Goal: Task Accomplishment & Management: Use online tool/utility

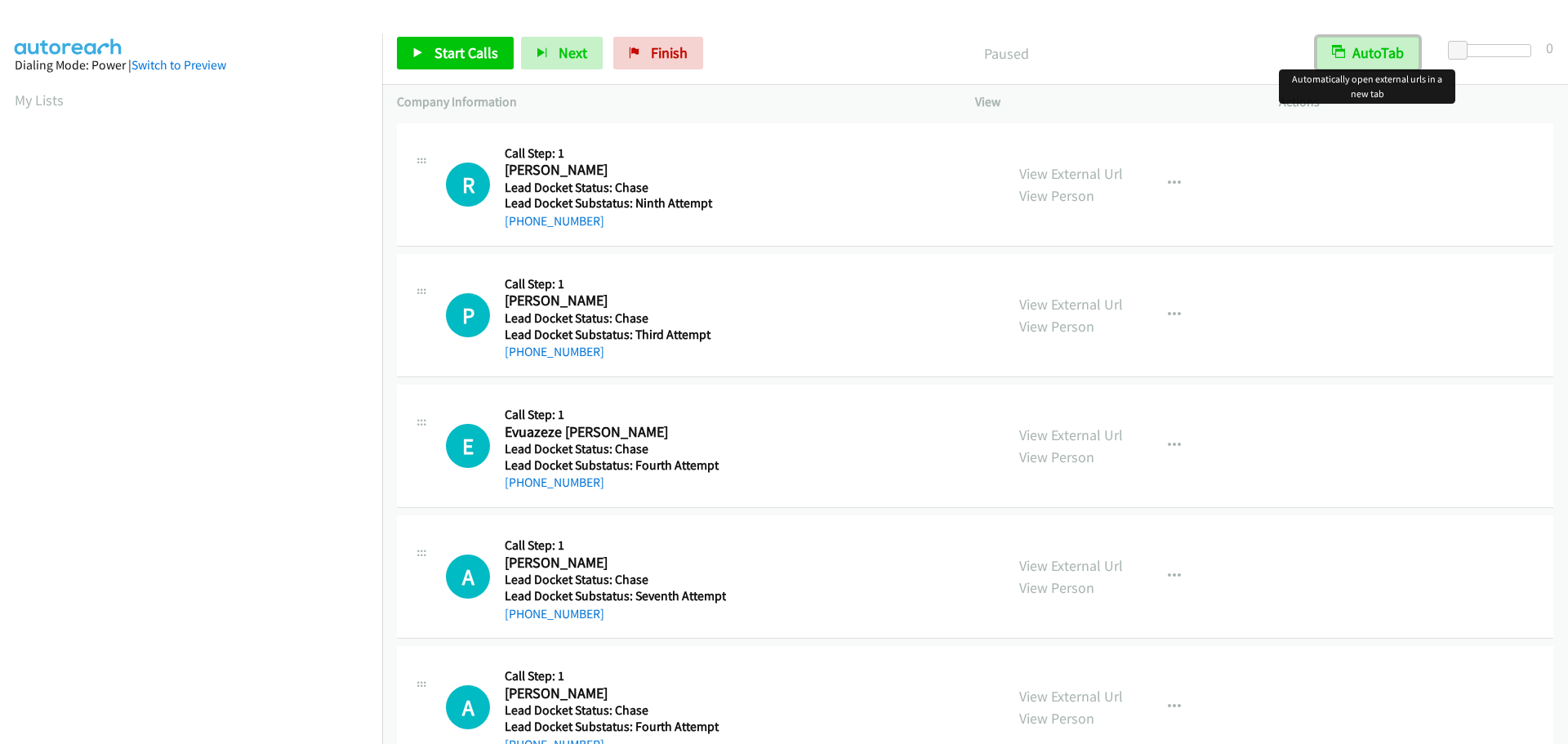
click at [1347, 60] on button "AutoTab" at bounding box center [1367, 53] width 103 height 32
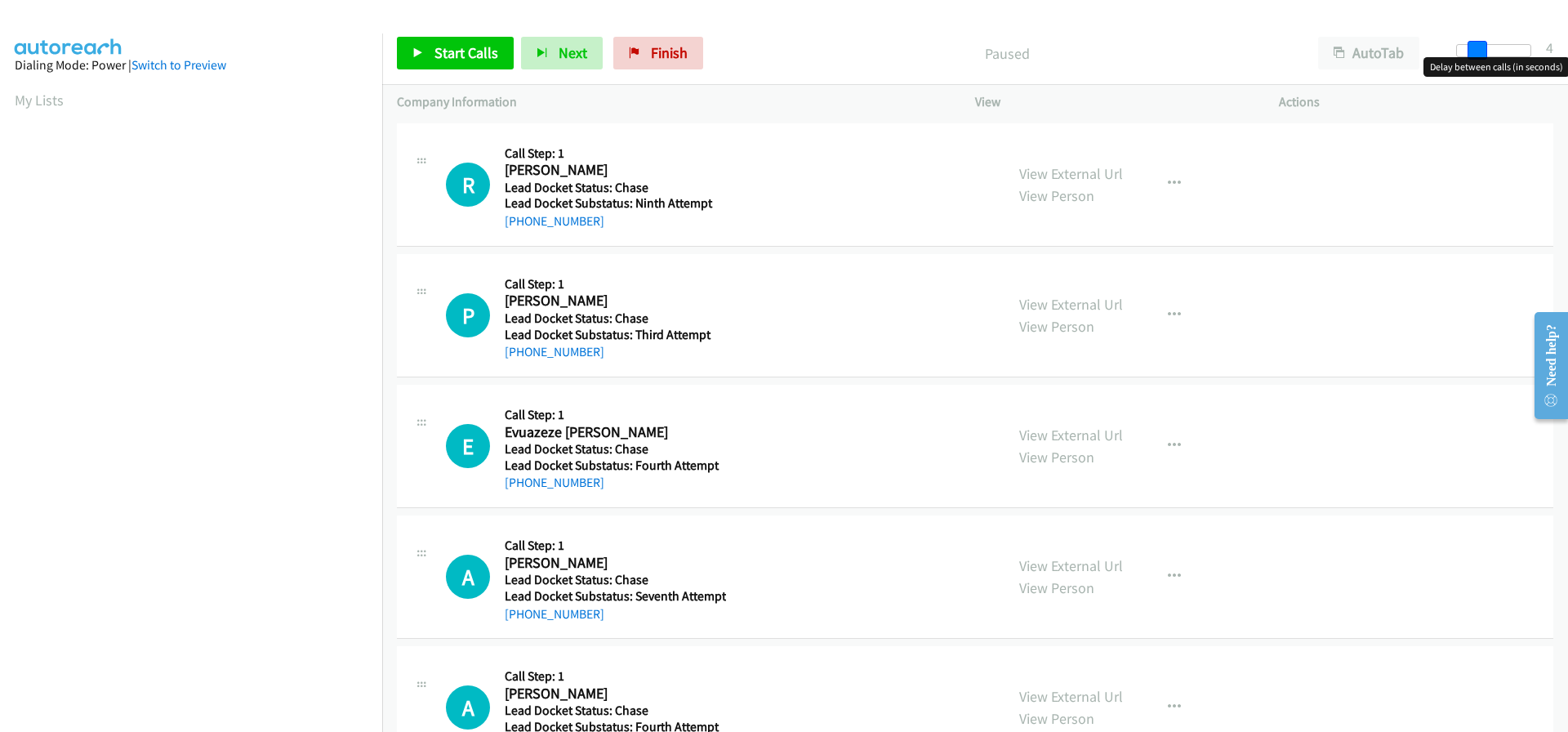
drag, startPoint x: 1458, startPoint y: 48, endPoint x: 1477, endPoint y: 46, distance: 19.1
click at [1477, 46] on span at bounding box center [1477, 50] width 19 height 19
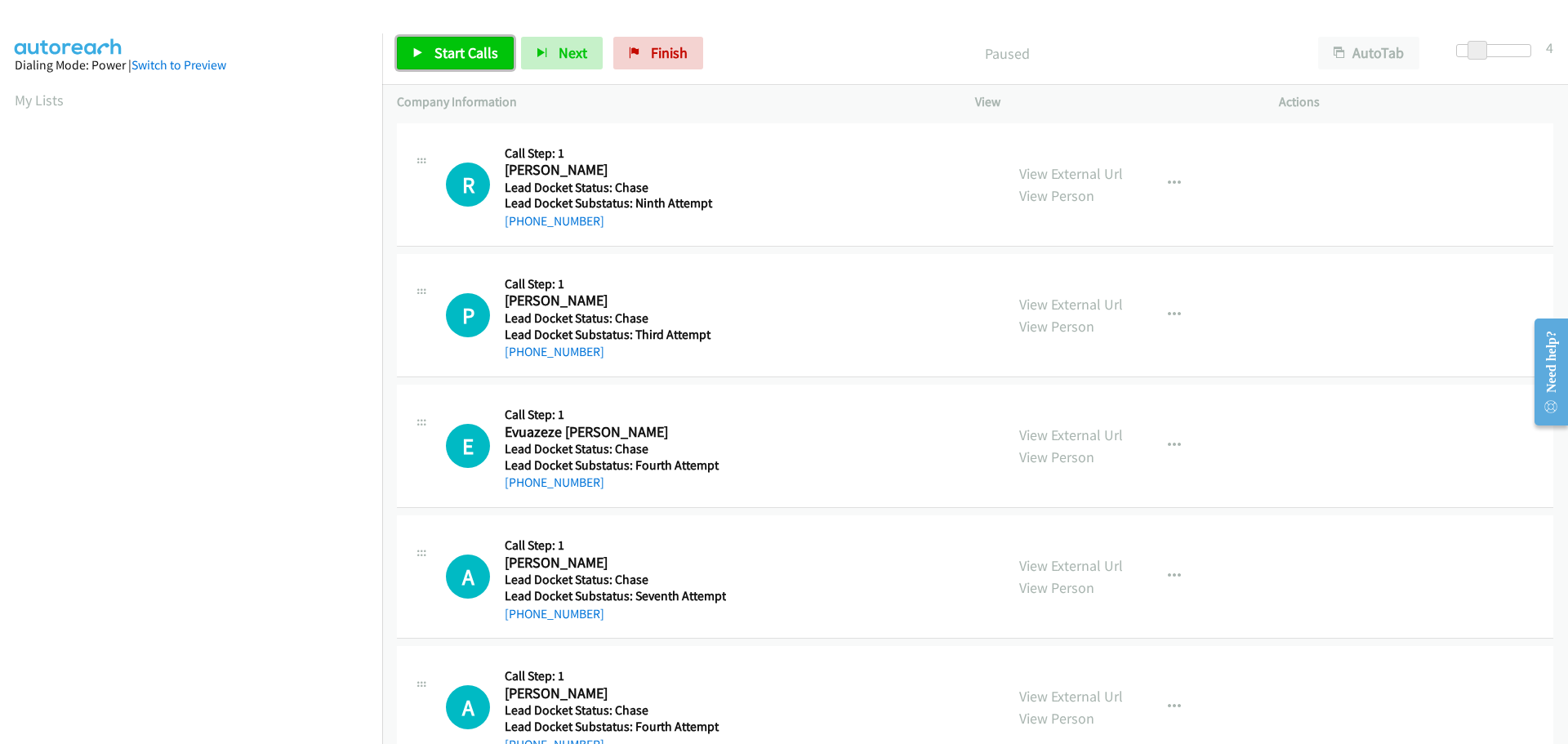
click at [480, 49] on span "Start Calls" at bounding box center [466, 53] width 64 height 18
drag, startPoint x: 601, startPoint y: 222, endPoint x: 521, endPoint y: 230, distance: 80.4
click at [521, 230] on div "[PHONE_NUMBER]" at bounding box center [613, 221] width 217 height 19
copy link "[PHONE_NUMBER]"
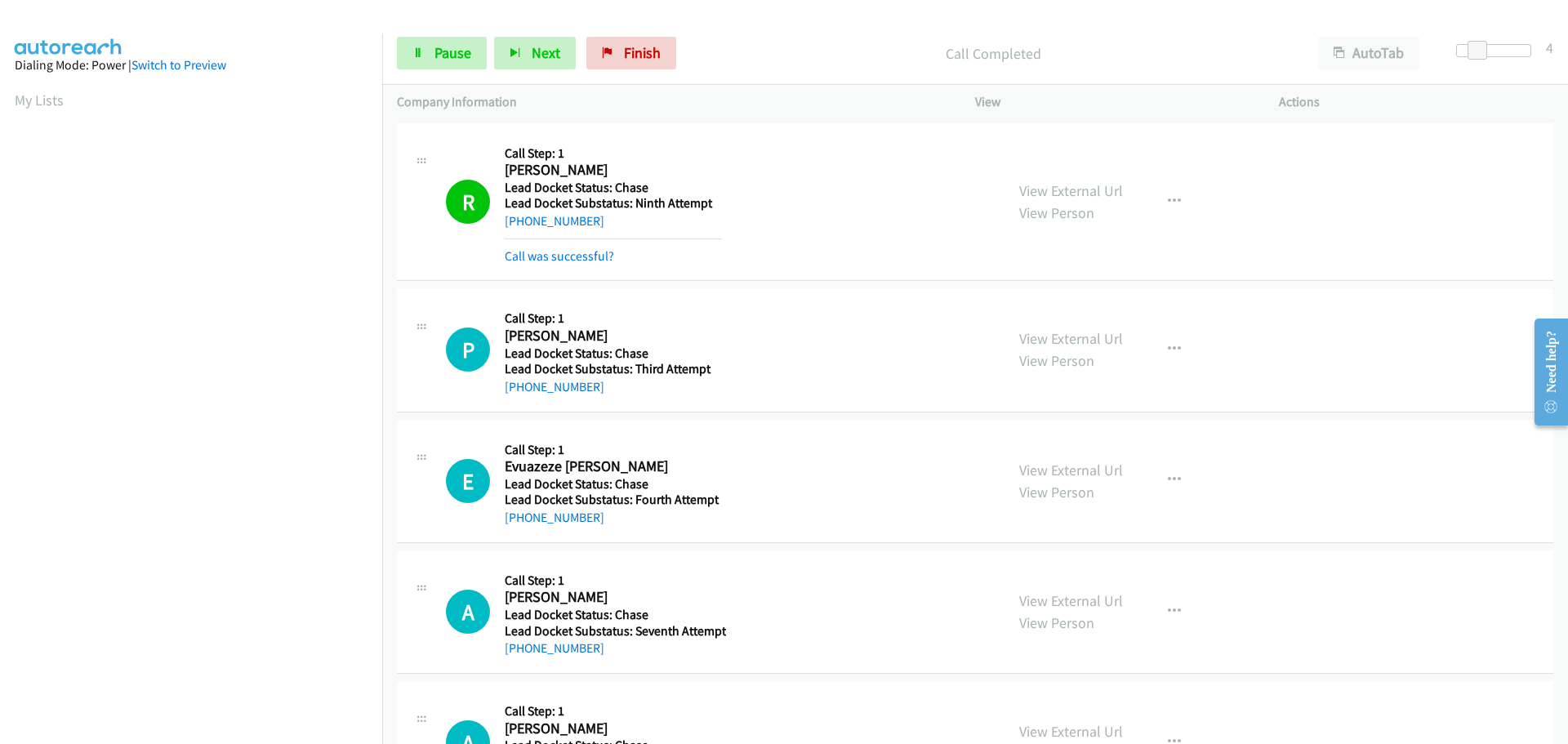
scroll to position [173, 0]
drag, startPoint x: 599, startPoint y: 394, endPoint x: 522, endPoint y: 394, distance: 77.0
click at [521, 394] on div "[PHONE_NUMBER]" at bounding box center [613, 386] width 217 height 19
copy link "[PHONE_NUMBER]"
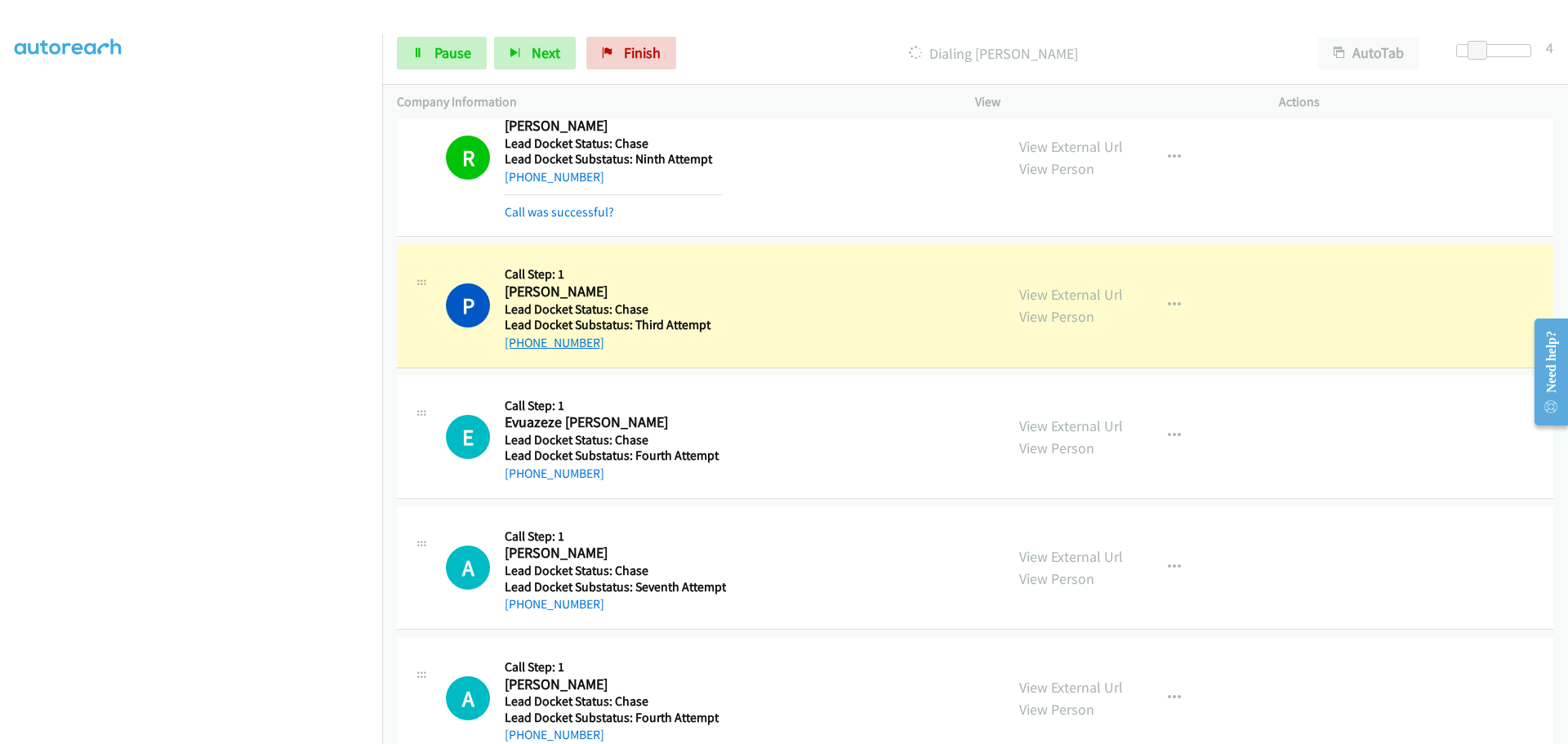
scroll to position [85, 0]
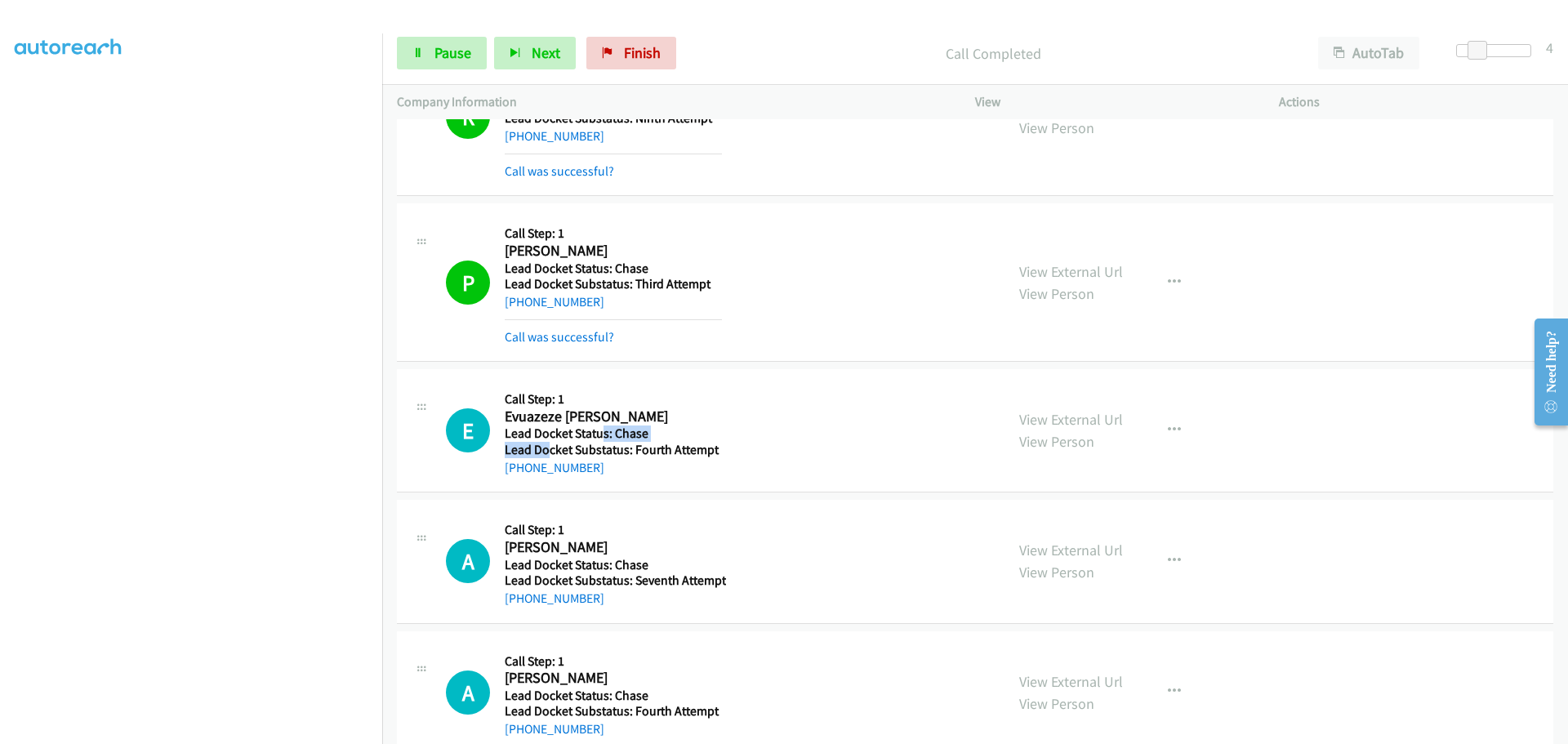
drag, startPoint x: 599, startPoint y: 433, endPoint x: 545, endPoint y: 455, distance: 58.3
click at [545, 455] on div "Callback Scheduled Call Step: 1 Evuazeze [PERSON_NAME] [GEOGRAPHIC_DATA]/[GEOGR…" at bounding box center [613, 430] width 217 height 93
click at [594, 491] on div "E Callback Scheduled Call Step: 1 Evuazeze [PERSON_NAME] [GEOGRAPHIC_DATA]/[GEO…" at bounding box center [976, 431] width 1157 height 123
drag, startPoint x: 607, startPoint y: 465, endPoint x: 521, endPoint y: 472, distance: 86.3
click at [521, 472] on div "[PHONE_NUMBER]" at bounding box center [613, 468] width 217 height 19
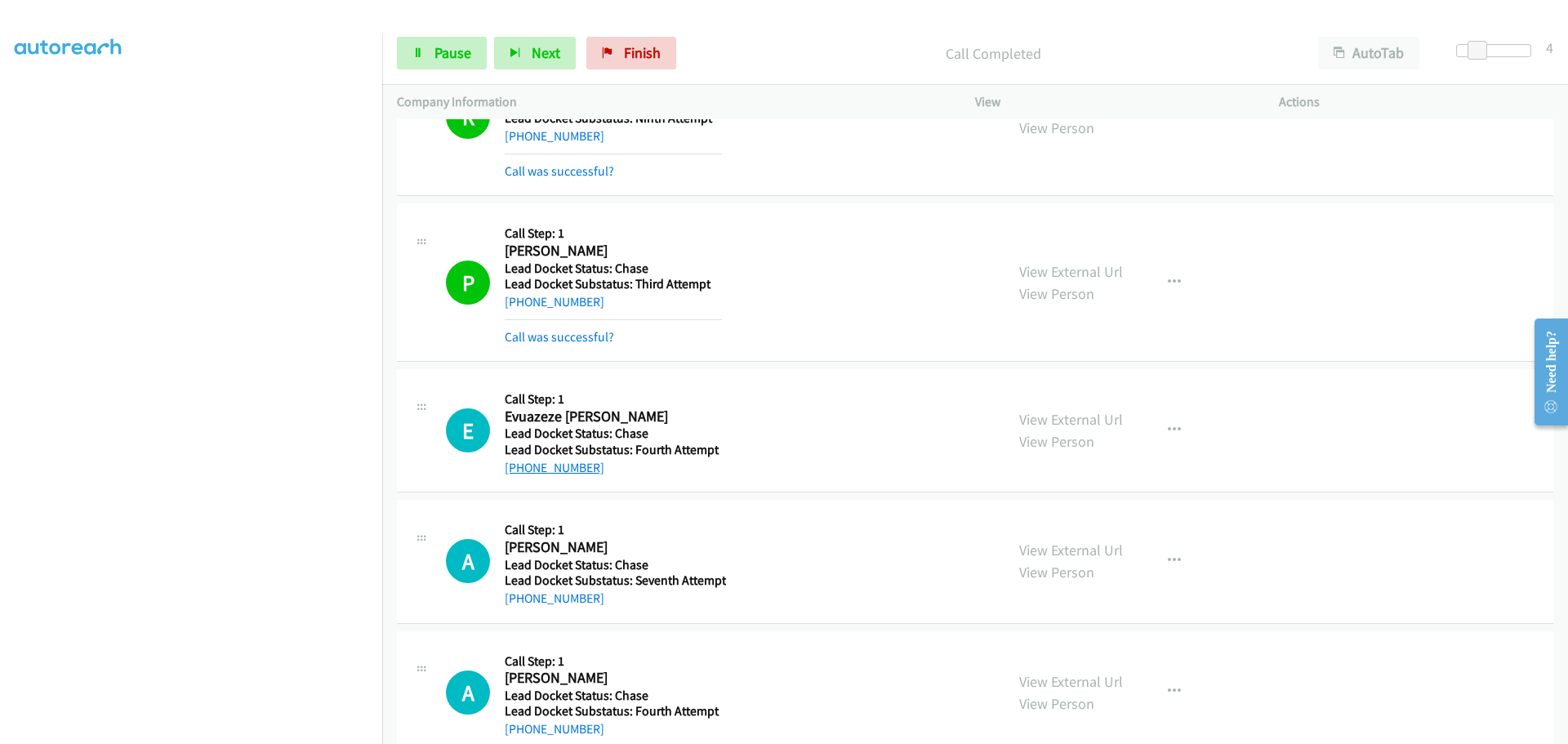
copy link "[PHONE_NUMBER]"
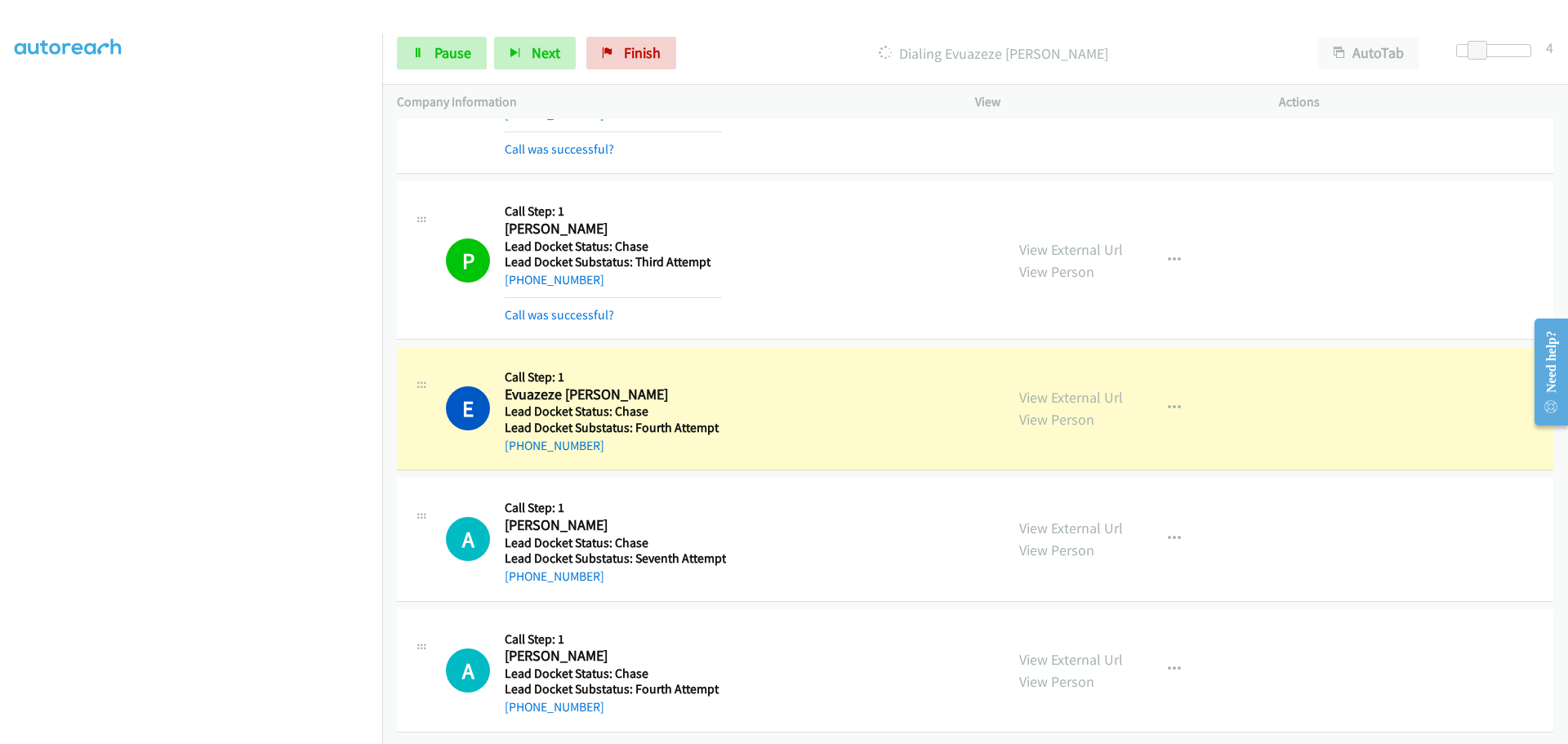
scroll to position [119, 0]
drag, startPoint x: 614, startPoint y: 570, endPoint x: 520, endPoint y: 578, distance: 94.3
click at [520, 578] on div "A Callback Scheduled Call Step: 1 [PERSON_NAME] America/Los_Angeles Lead Docket…" at bounding box center [976, 539] width 1157 height 123
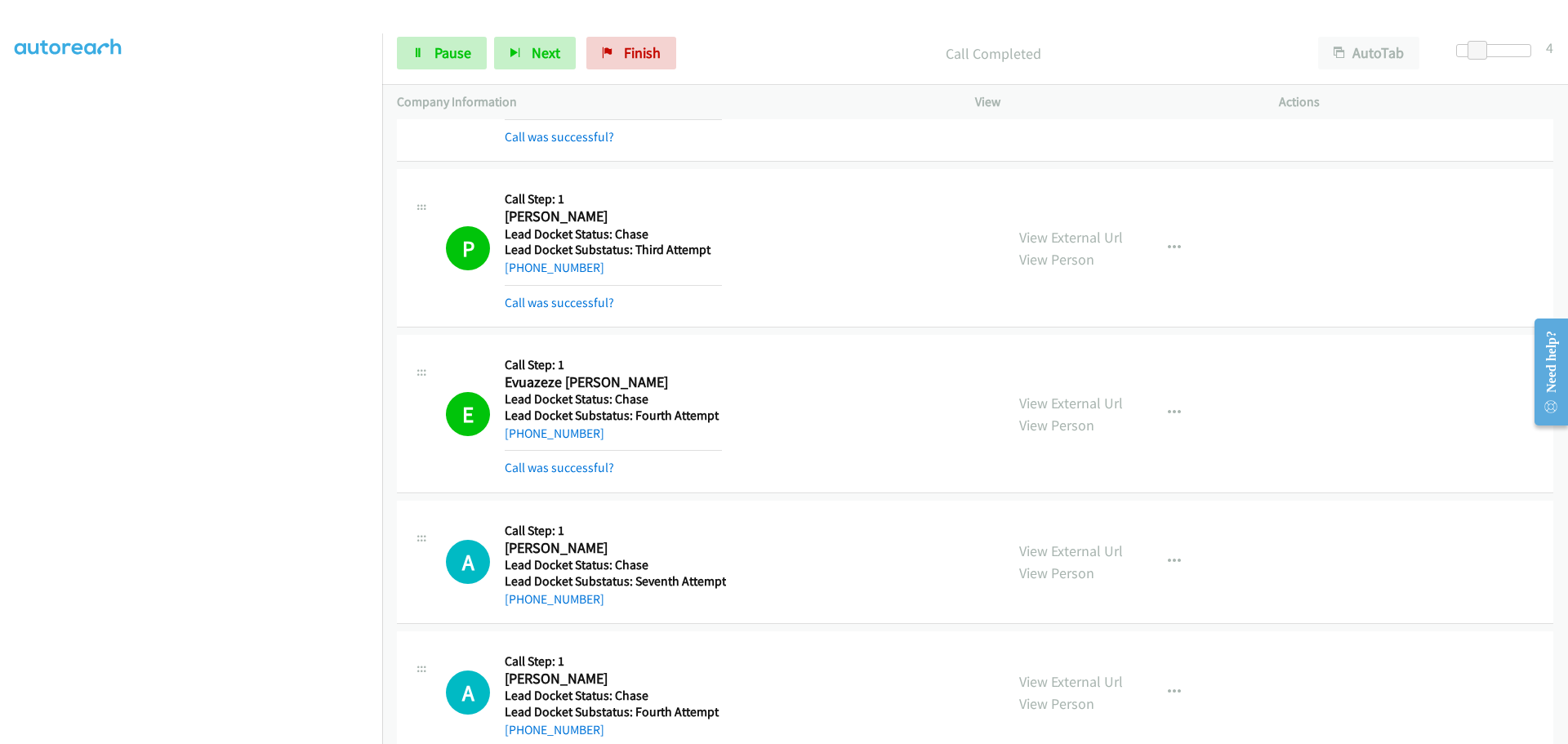
copy link "[PHONE_NUMBER]"
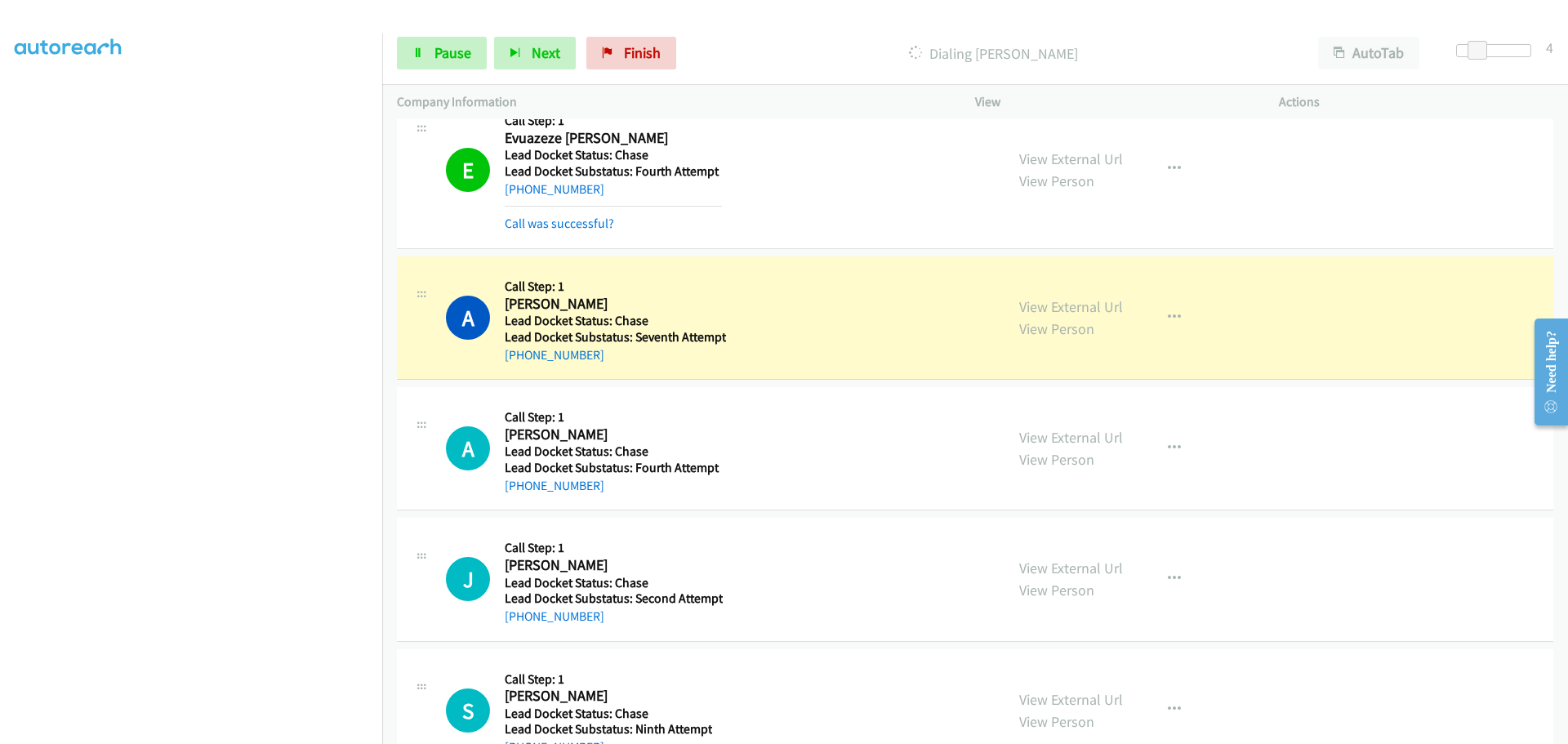
scroll to position [446, 0]
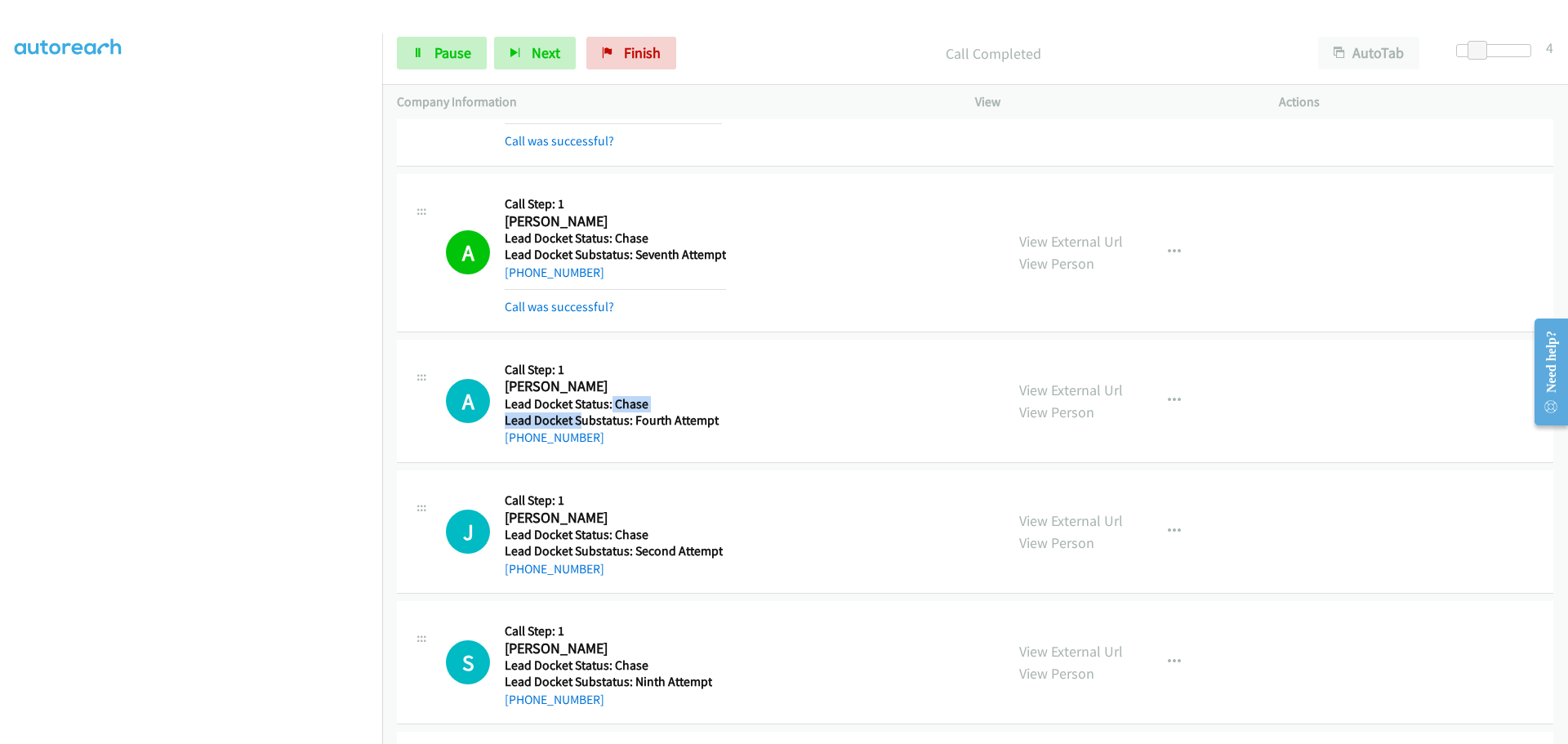
drag, startPoint x: 611, startPoint y: 408, endPoint x: 580, endPoint y: 413, distance: 31.4
click at [580, 413] on div "Callback Scheduled Call Step: 1 [PERSON_NAME] [GEOGRAPHIC_DATA]/New_York Lead D…" at bounding box center [613, 401] width 217 height 93
click at [613, 447] on div "A Callback Scheduled Call Step: 1 [PERSON_NAME] [GEOGRAPHIC_DATA]/New_York Lead…" at bounding box center [976, 401] width 1157 height 123
drag, startPoint x: 598, startPoint y: 436, endPoint x: 522, endPoint y: 450, distance: 77.3
click at [522, 450] on div "A Callback Scheduled Call Step: 1 [PERSON_NAME] [GEOGRAPHIC_DATA]/New_York Lead…" at bounding box center [976, 401] width 1157 height 123
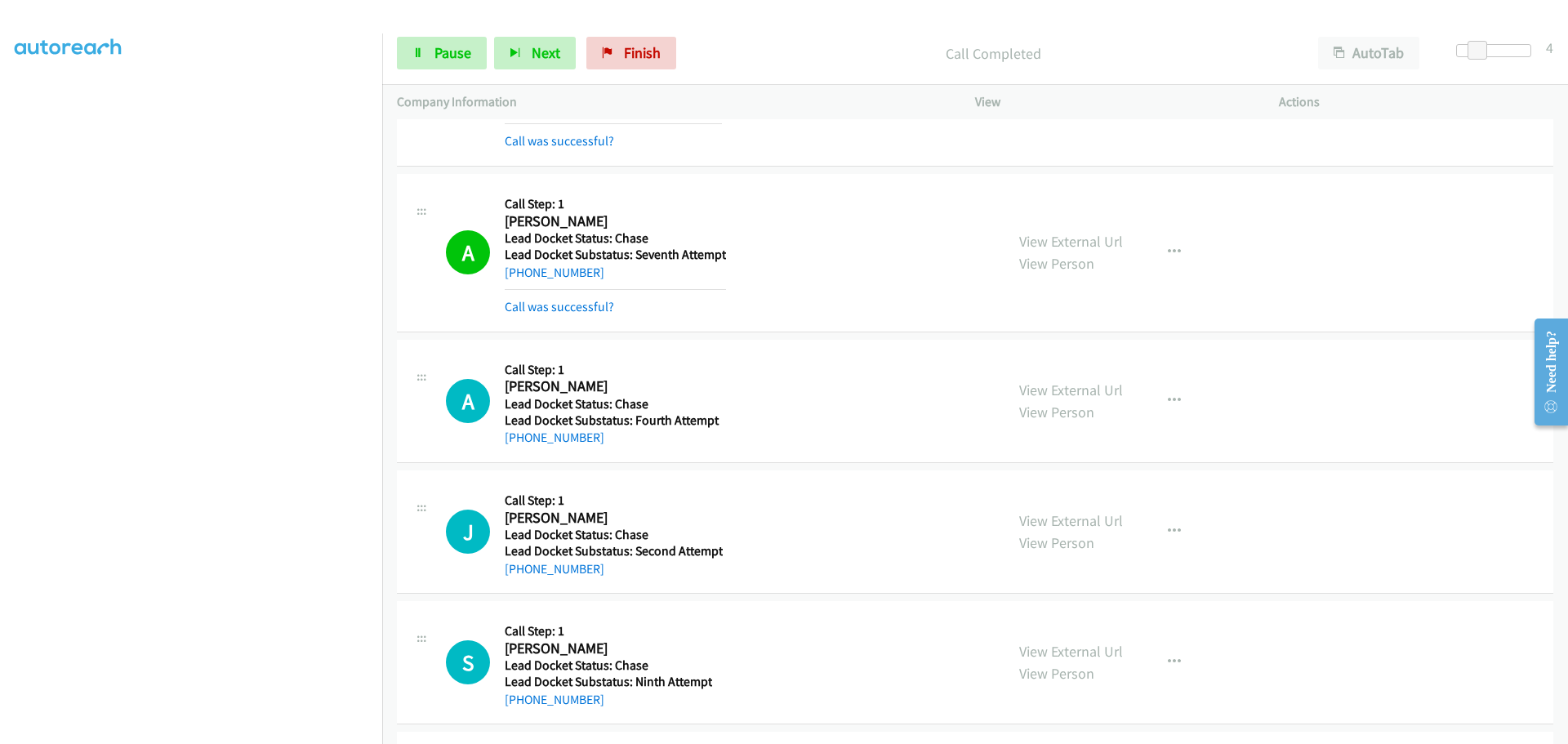
copy link "[PHONE_NUMBER]"
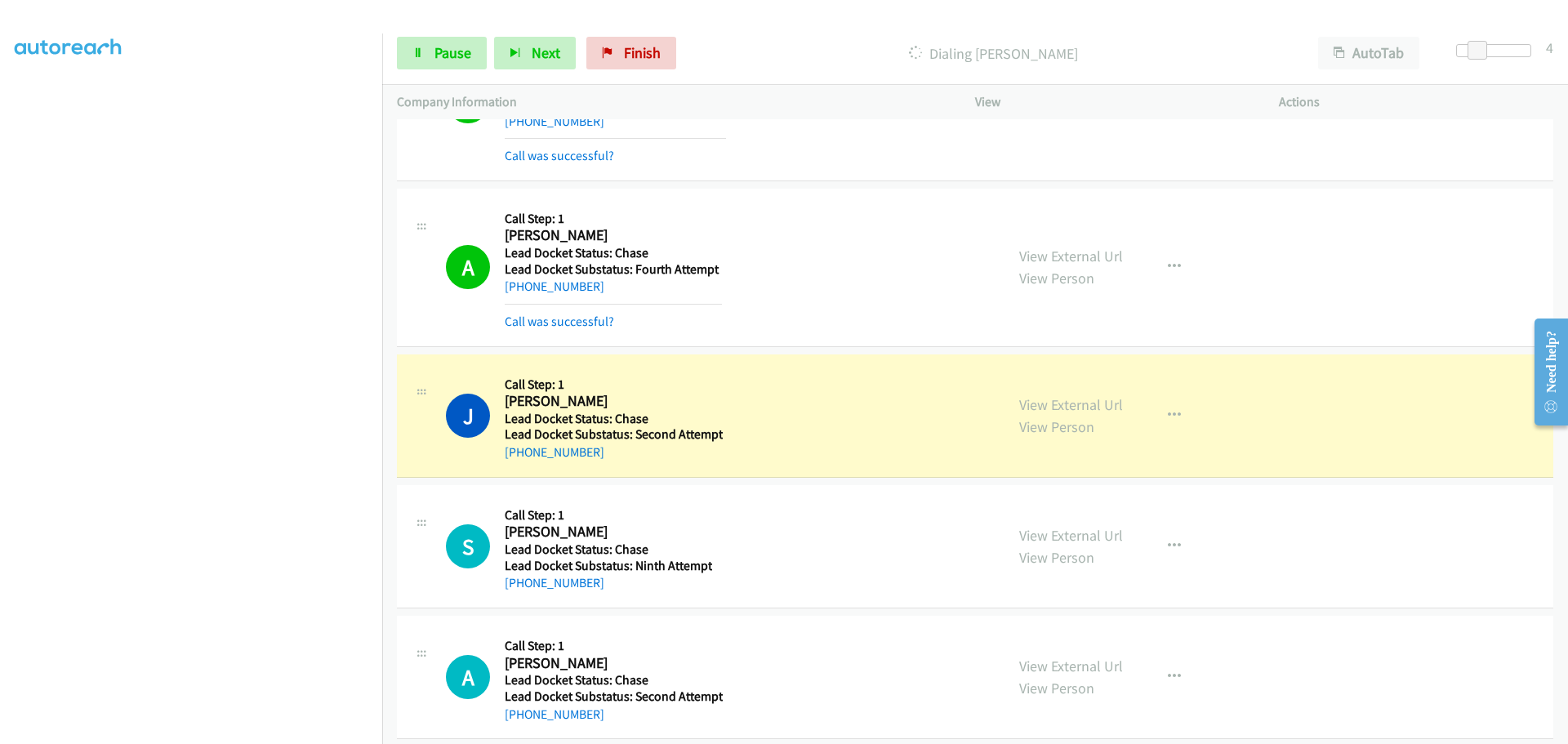
scroll to position [691, 0]
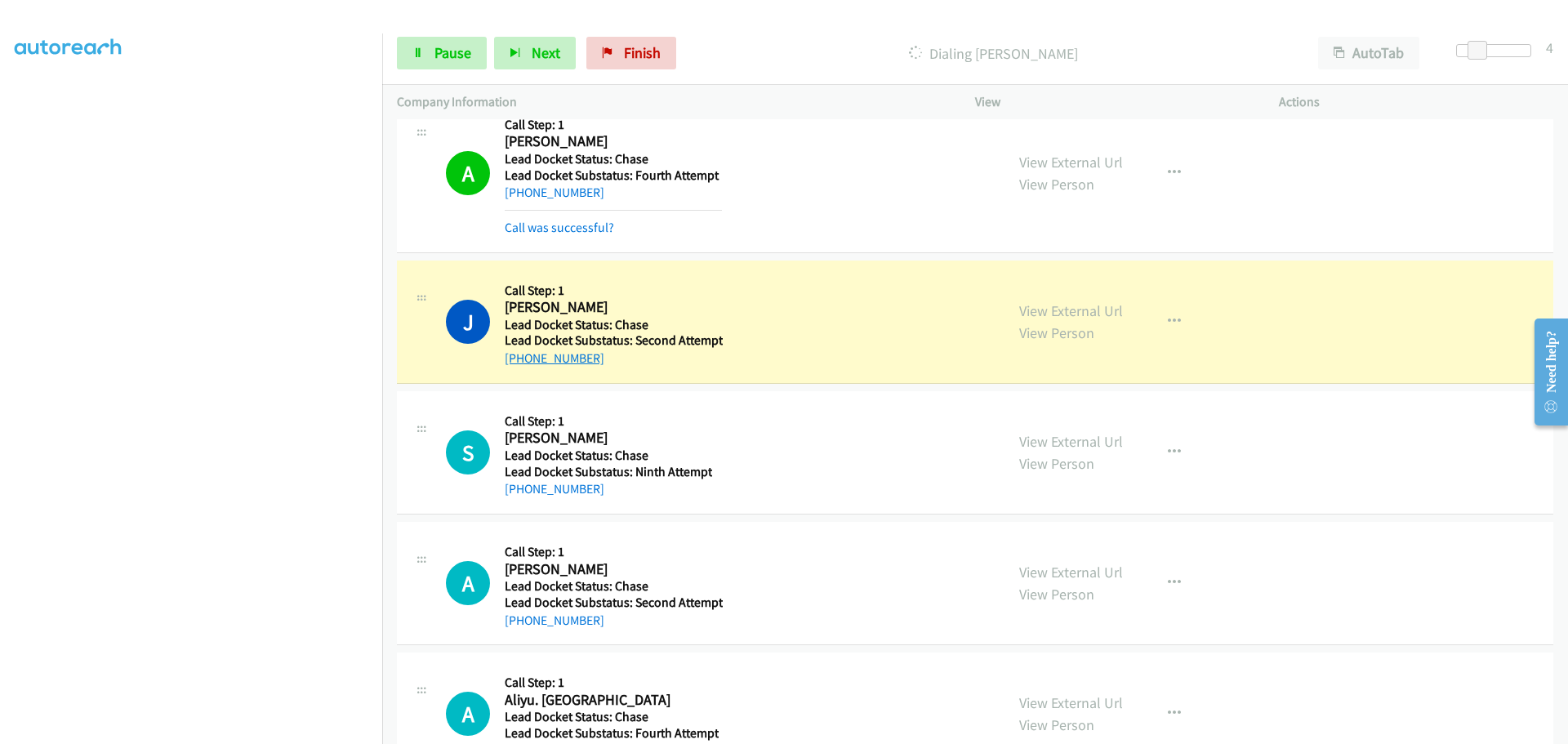
drag, startPoint x: 593, startPoint y: 360, endPoint x: 517, endPoint y: 359, distance: 76.0
click at [517, 359] on div "[PHONE_NUMBER]" at bounding box center [614, 358] width 218 height 19
copy link "[PHONE_NUMBER]"
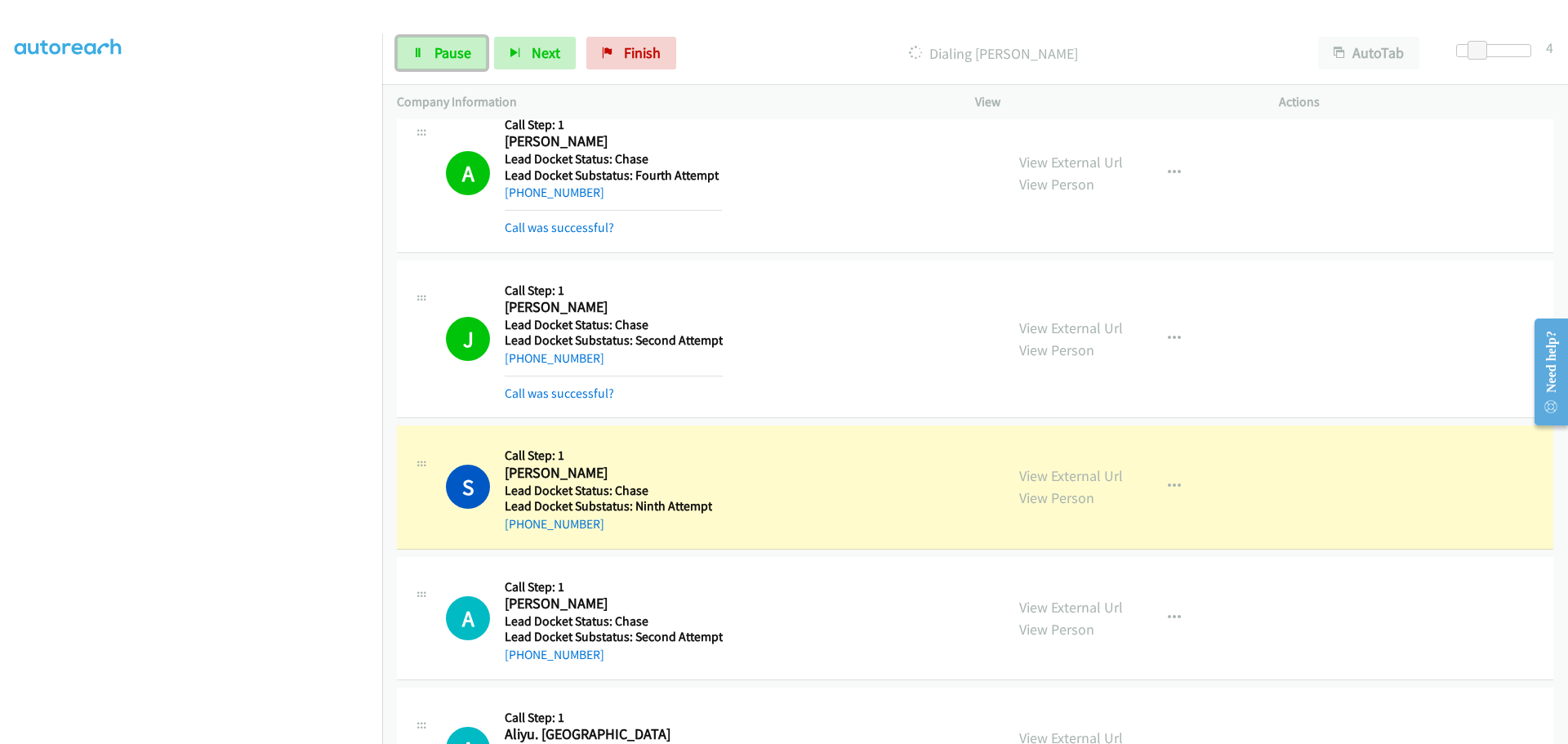
drag, startPoint x: 426, startPoint y: 57, endPoint x: 440, endPoint y: 63, distance: 15.2
click at [426, 57] on link "Pause" at bounding box center [442, 53] width 90 height 32
click at [1125, 482] on div "View External Url View Person View External Url Schedule/Manage Callback Skip C…" at bounding box center [1163, 486] width 319 height 93
click at [1172, 482] on icon "button" at bounding box center [1174, 487] width 13 height 13
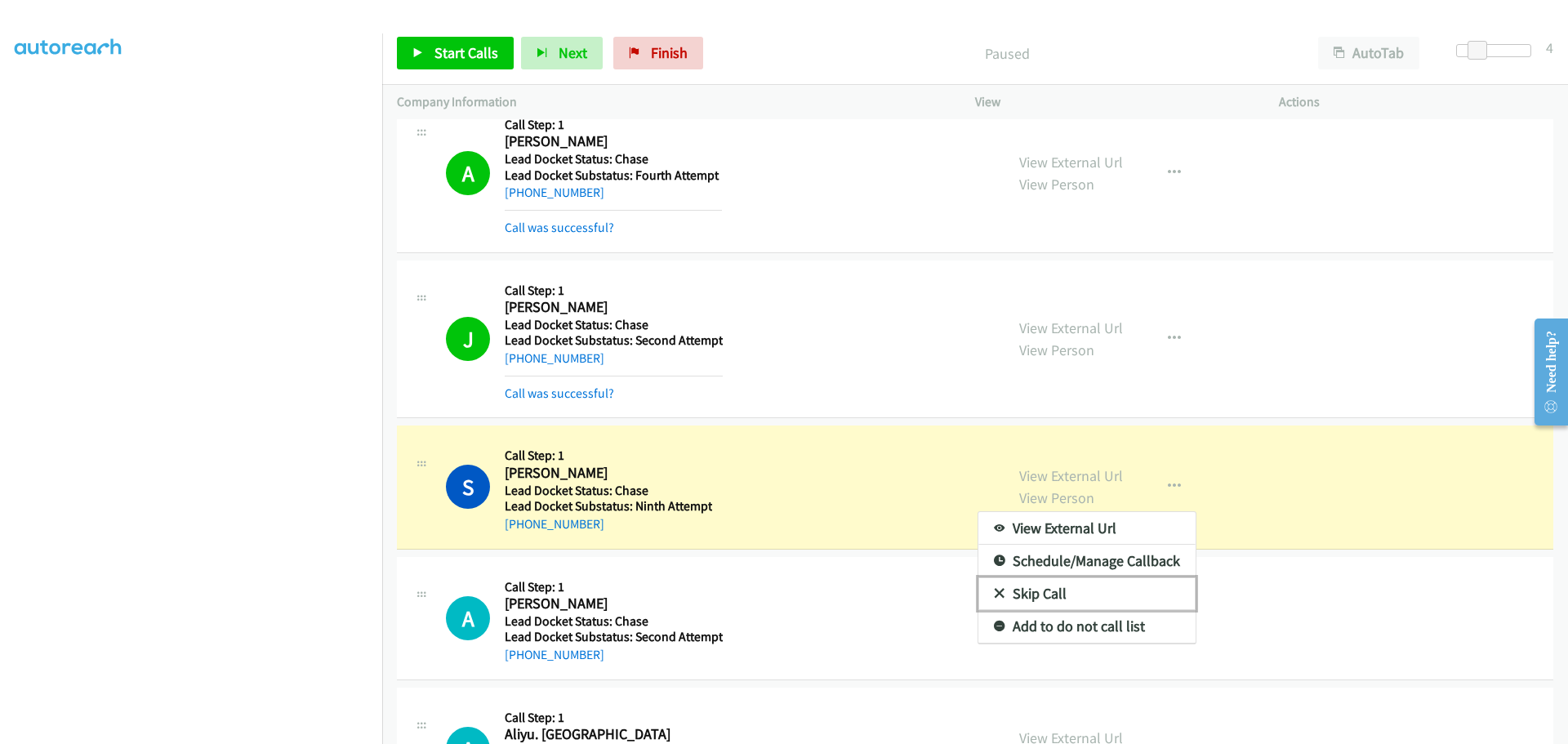
click at [1045, 594] on link "Skip Call" at bounding box center [1087, 593] width 217 height 32
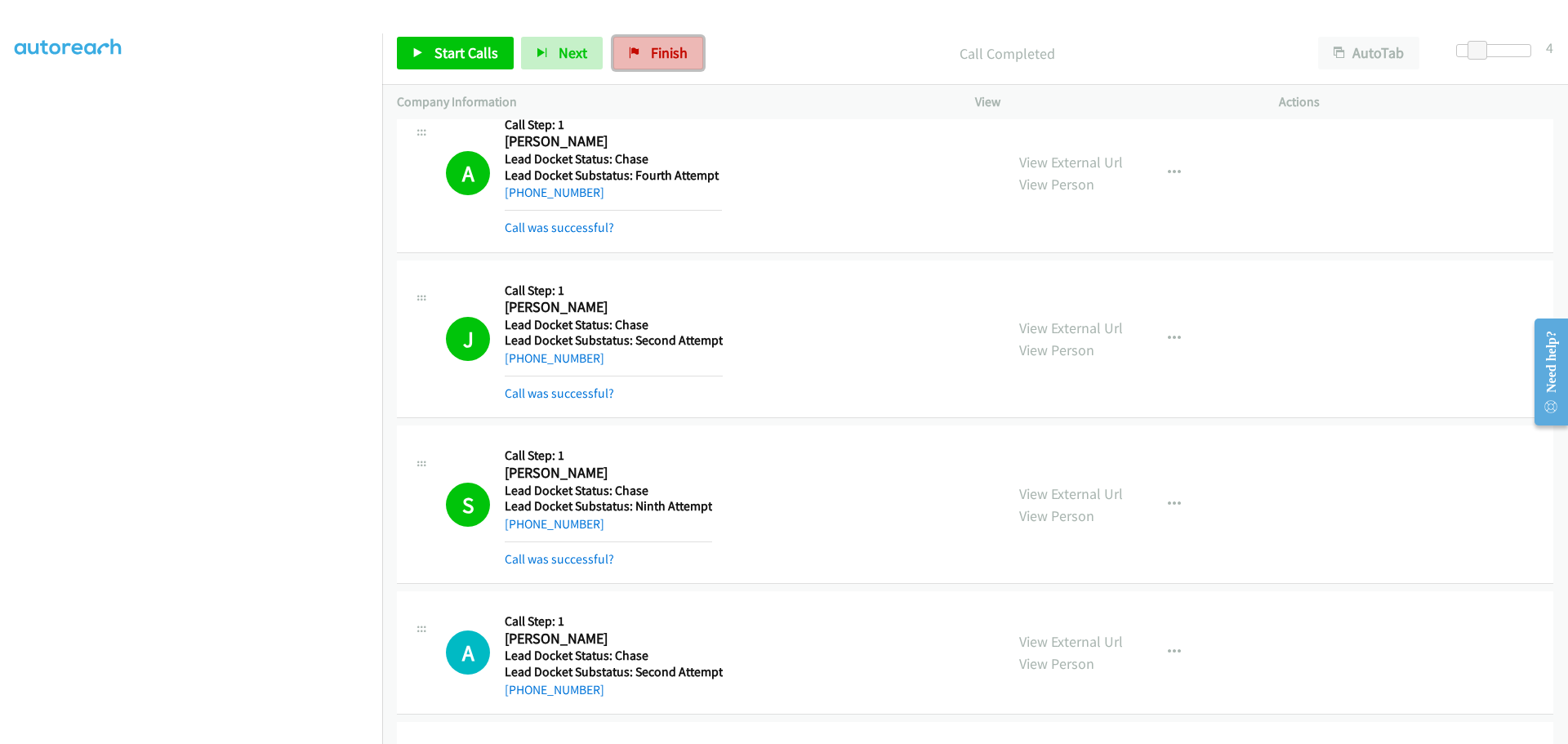
click at [655, 60] on span "Finish" at bounding box center [670, 53] width 37 height 18
